Goal: Information Seeking & Learning: Learn about a topic

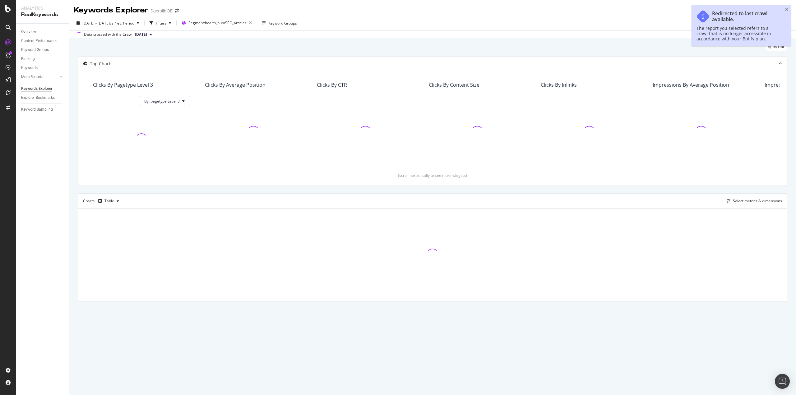
click at [790, 10] on div "Redirected to last crawl available. The report you selected refers to a crawl t…" at bounding box center [740, 25] width 99 height 41
click at [787, 10] on icon "close toast" at bounding box center [786, 9] width 3 height 4
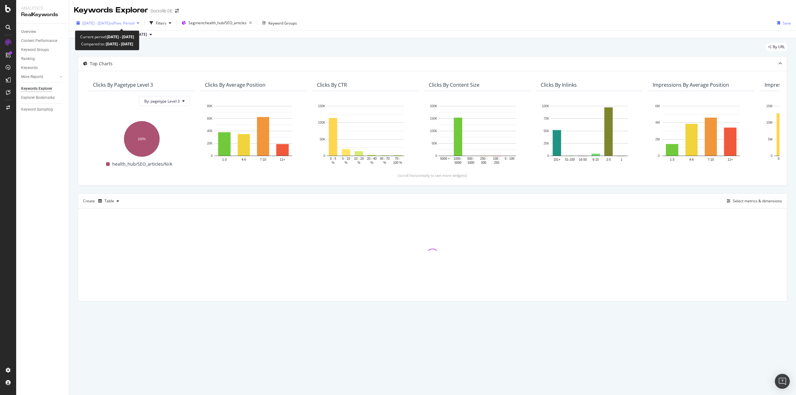
click at [110, 25] on span "[DATE] - [DATE]" at bounding box center [95, 23] width 27 height 5
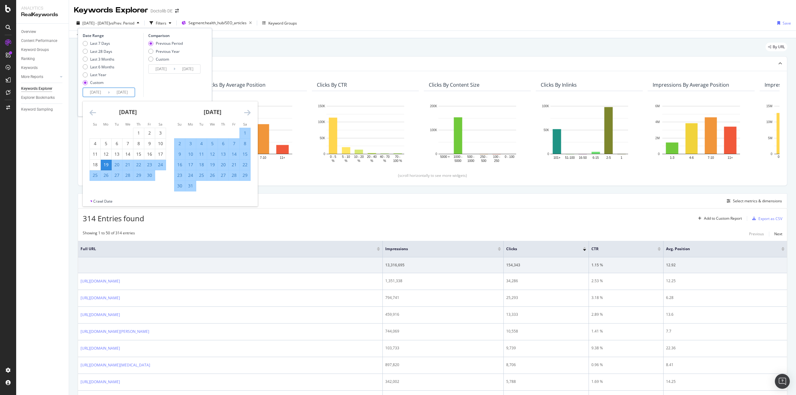
click at [93, 90] on input "[DATE]" at bounding box center [95, 92] width 25 height 9
click at [93, 109] on icon "Move backward to switch to the previous month." at bounding box center [93, 112] width 7 height 7
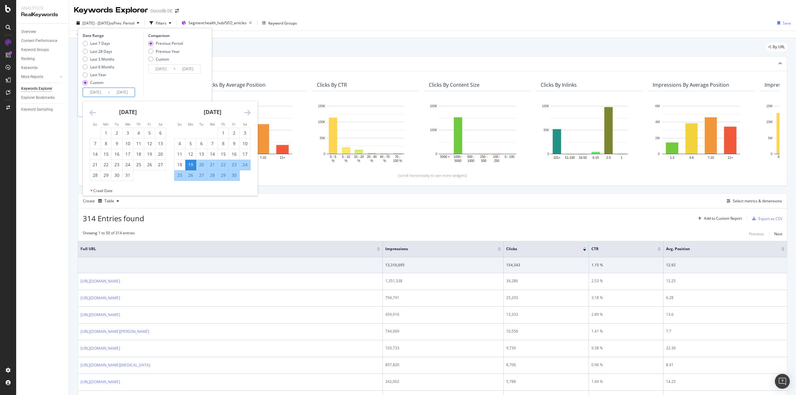
click at [93, 109] on icon "Move backward to switch to the previous month." at bounding box center [93, 112] width 7 height 7
click at [92, 109] on icon "Move backward to switch to the previous month." at bounding box center [93, 112] width 7 height 7
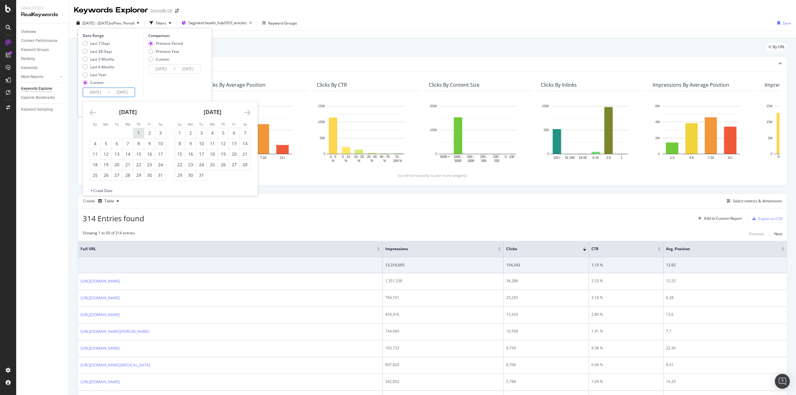
click at [140, 132] on div "1" at bounding box center [138, 133] width 11 height 6
type input "[DATE]"
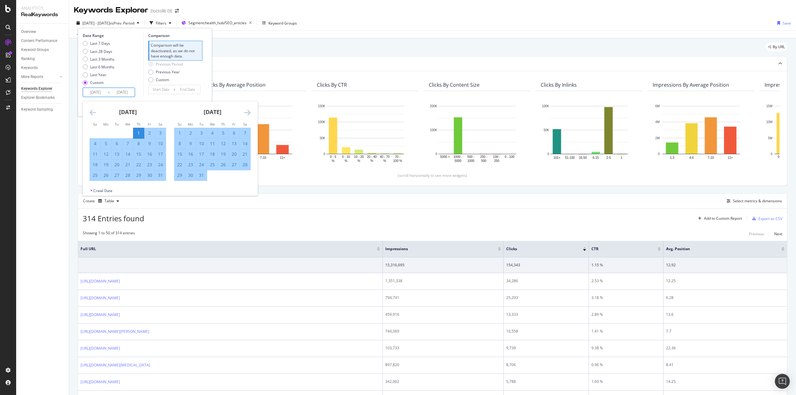
click at [246, 114] on icon "Move forward to switch to the next month." at bounding box center [247, 112] width 7 height 7
click at [246, 113] on icon "Move forward to switch to the next month." at bounding box center [247, 112] width 7 height 7
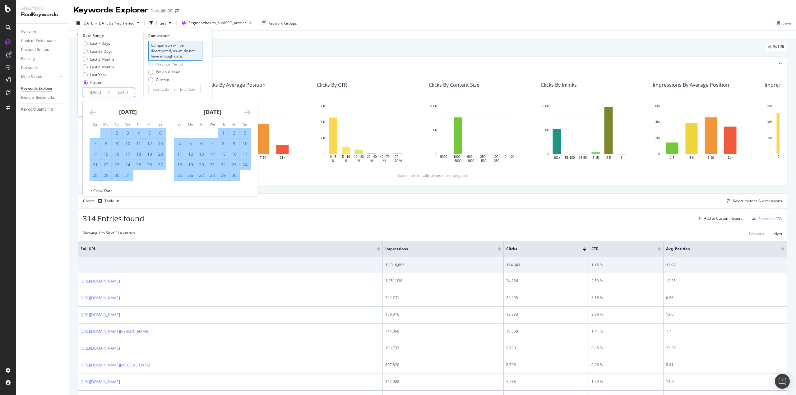
click at [246, 113] on icon "Move forward to switch to the next month." at bounding box center [247, 112] width 7 height 7
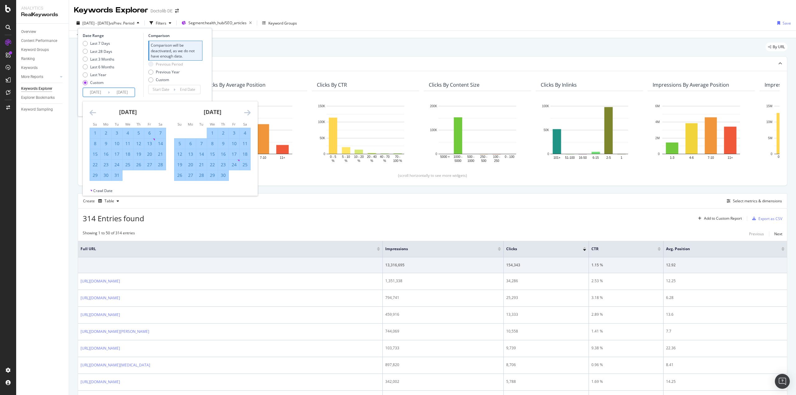
click at [246, 113] on icon "Move forward to switch to the next month." at bounding box center [247, 112] width 7 height 7
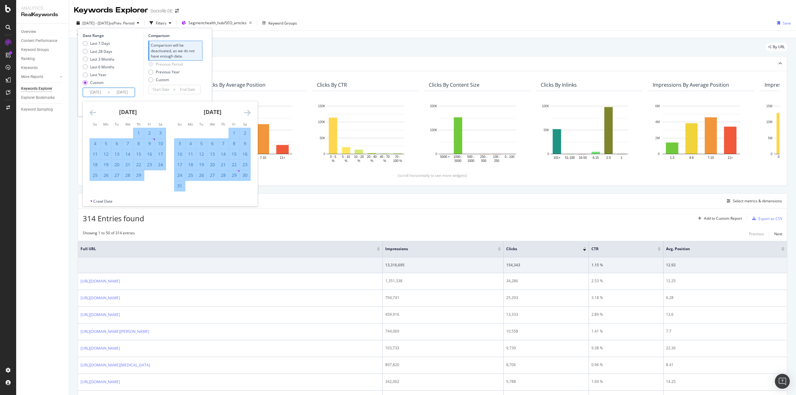
click at [246, 113] on icon "Move forward to switch to the next month." at bounding box center [247, 112] width 7 height 7
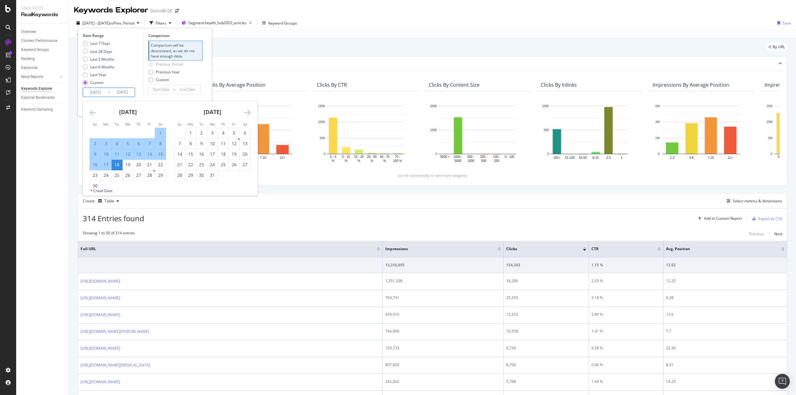
click at [246, 113] on icon "Move forward to switch to the next month." at bounding box center [247, 112] width 7 height 7
click at [92, 111] on icon "Move backward to switch to the previous month." at bounding box center [93, 112] width 7 height 7
click at [247, 113] on icon "Move forward to switch to the next month." at bounding box center [247, 112] width 7 height 7
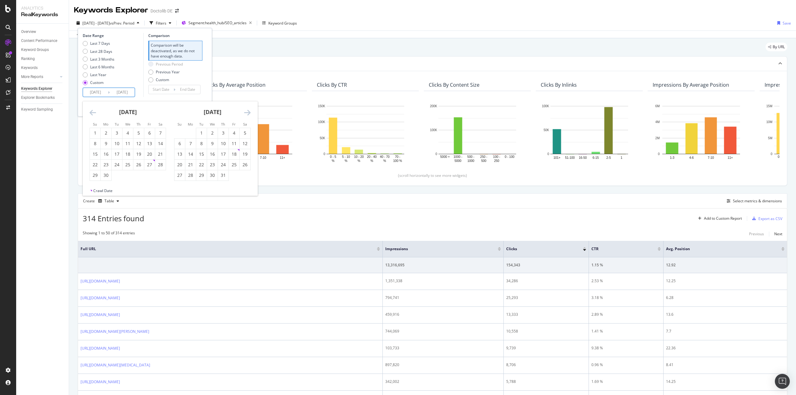
click at [247, 113] on icon "Move forward to switch to the next month." at bounding box center [247, 112] width 7 height 7
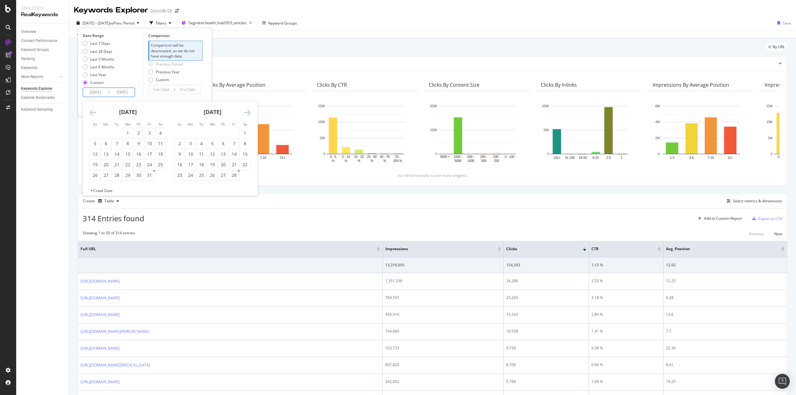
click at [247, 113] on icon "Move forward to switch to the next month." at bounding box center [247, 112] width 7 height 7
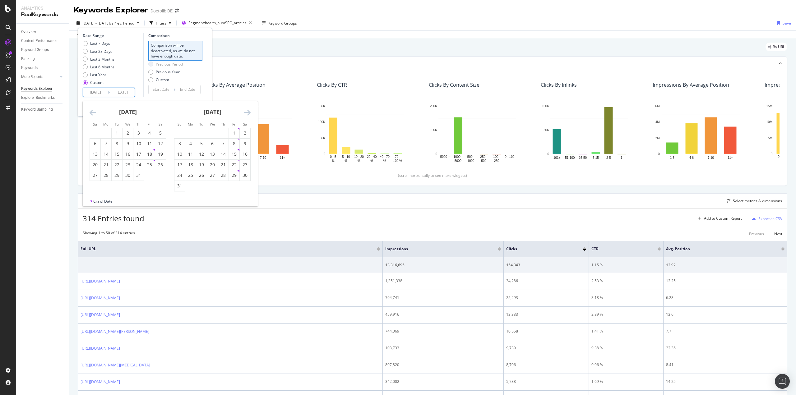
click at [247, 113] on icon "Move forward to switch to the next month." at bounding box center [247, 112] width 7 height 7
click at [149, 142] on div "12" at bounding box center [149, 144] width 11 height 6
type input "[DATE]"
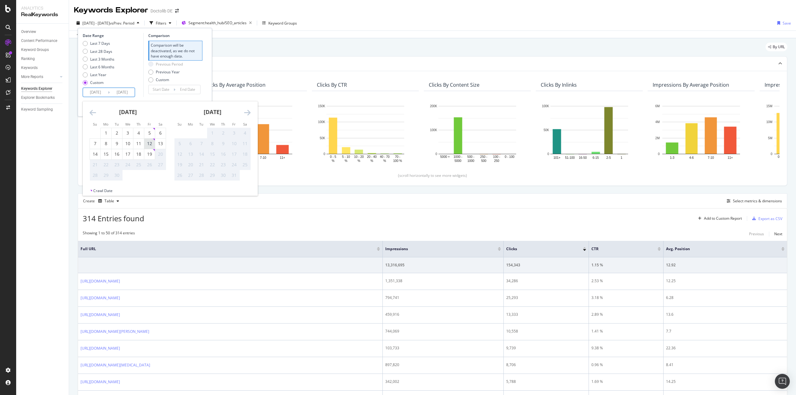
type input "[DATE]"
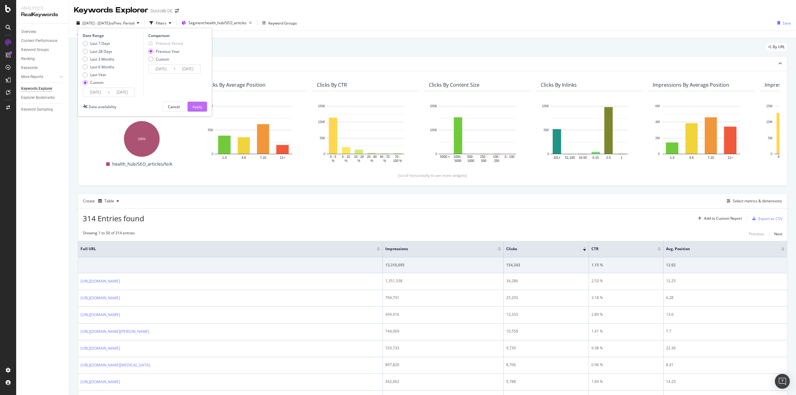
click at [200, 107] on div "Apply" at bounding box center [197, 106] width 10 height 5
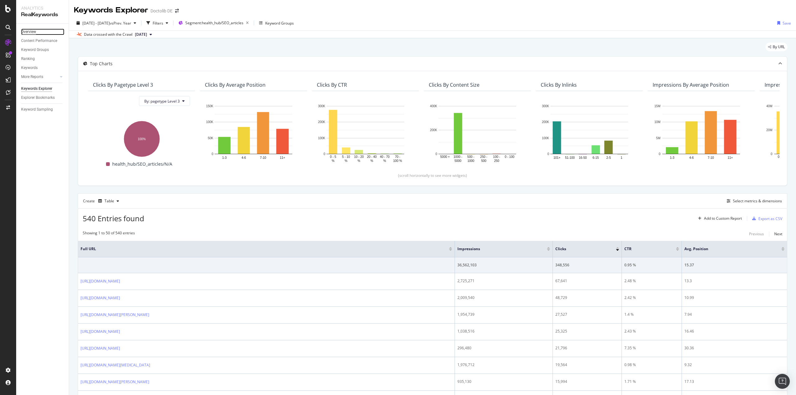
click at [26, 33] on div "Overview" at bounding box center [28, 32] width 15 height 7
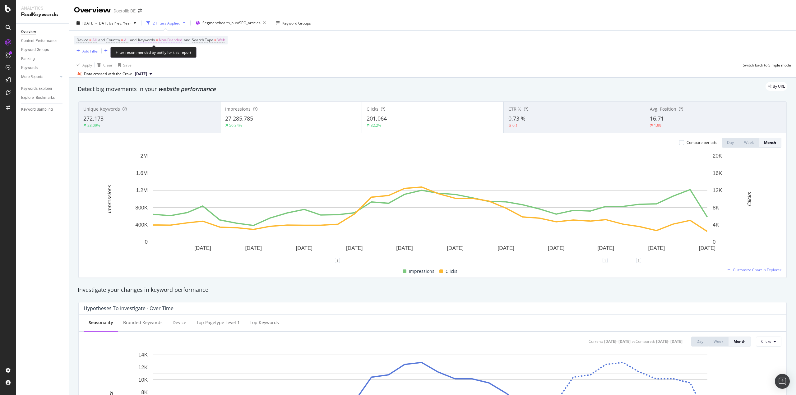
click at [174, 39] on span "Non-Branded" at bounding box center [170, 40] width 23 height 9
click at [178, 52] on div "Non-Branded" at bounding box center [163, 54] width 33 height 9
click at [171, 101] on span "All" at bounding box center [183, 103] width 63 height 6
click at [211, 67] on div "Apply" at bounding box center [211, 67] width 10 height 5
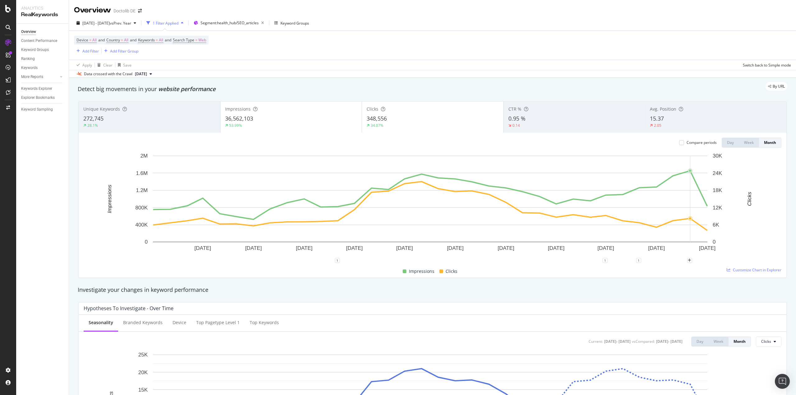
click at [687, 203] on rect "A chart." at bounding box center [430, 199] width 554 height 86
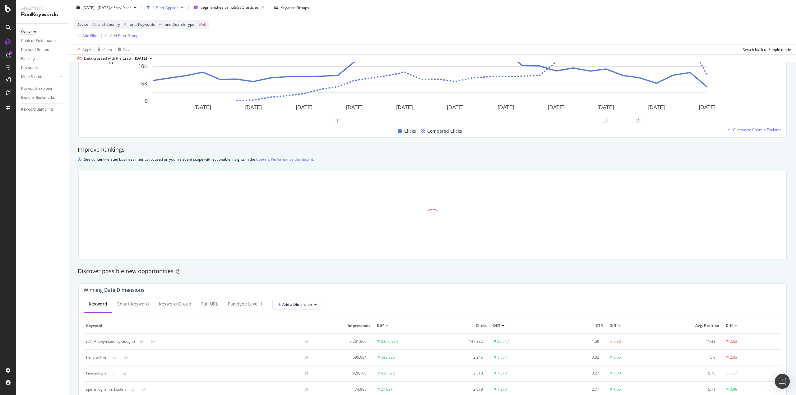
scroll to position [320, 0]
